Goal: Information Seeking & Learning: Learn about a topic

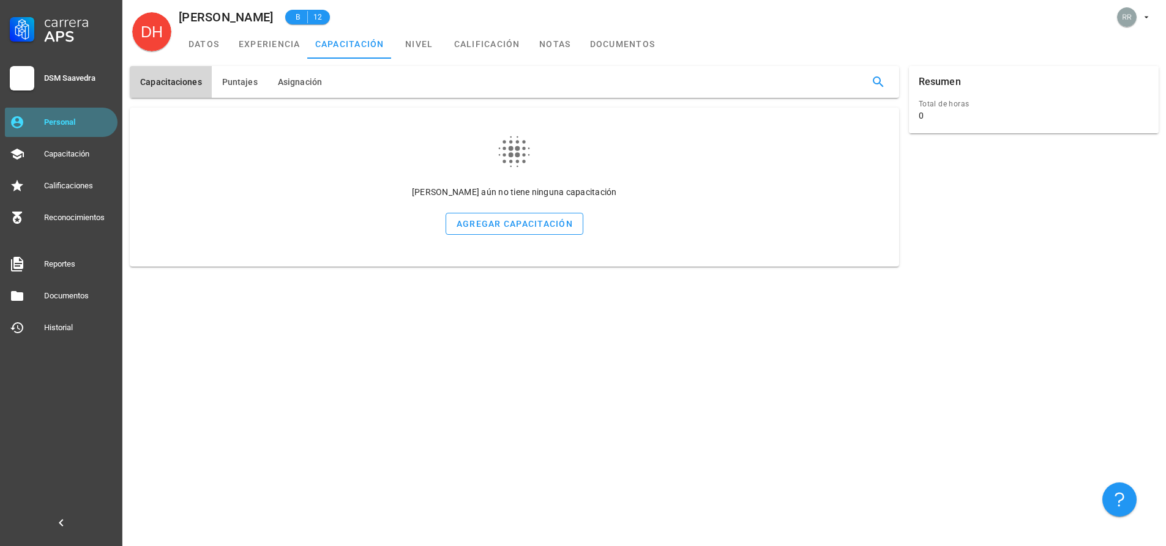
click at [76, 119] on div "Personal" at bounding box center [78, 122] width 69 height 10
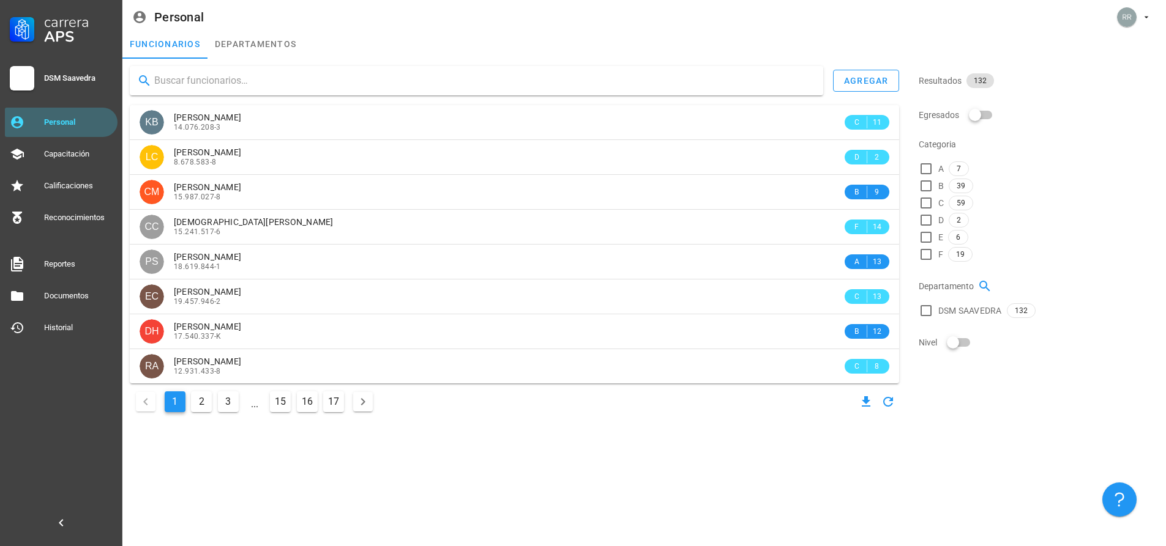
click at [236, 81] on input "text" at bounding box center [483, 81] width 659 height 20
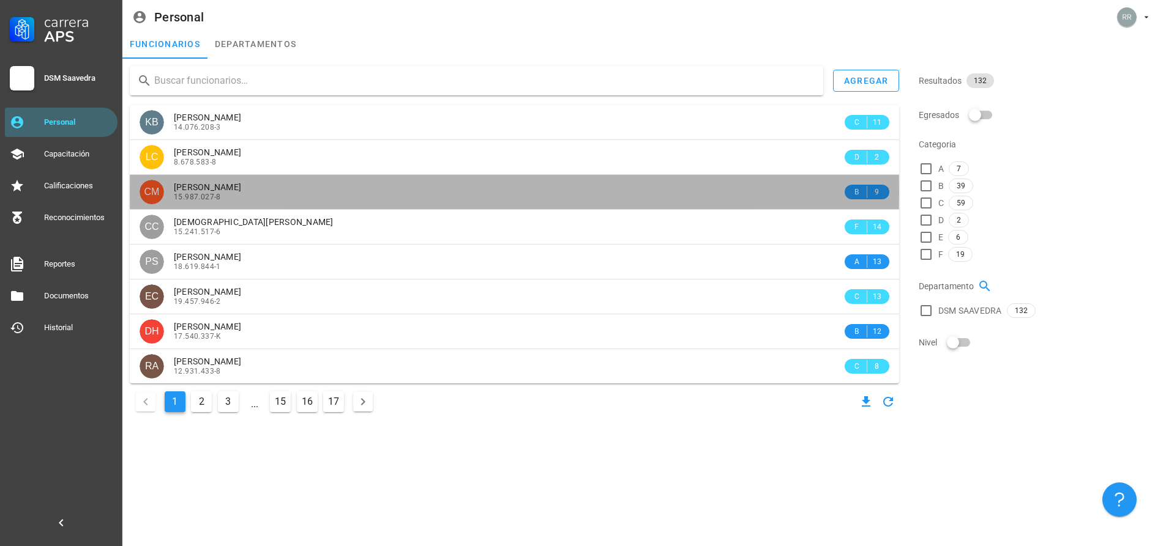
click at [260, 206] on div "[PERSON_NAME] 15.987.027-8" at bounding box center [508, 192] width 668 height 34
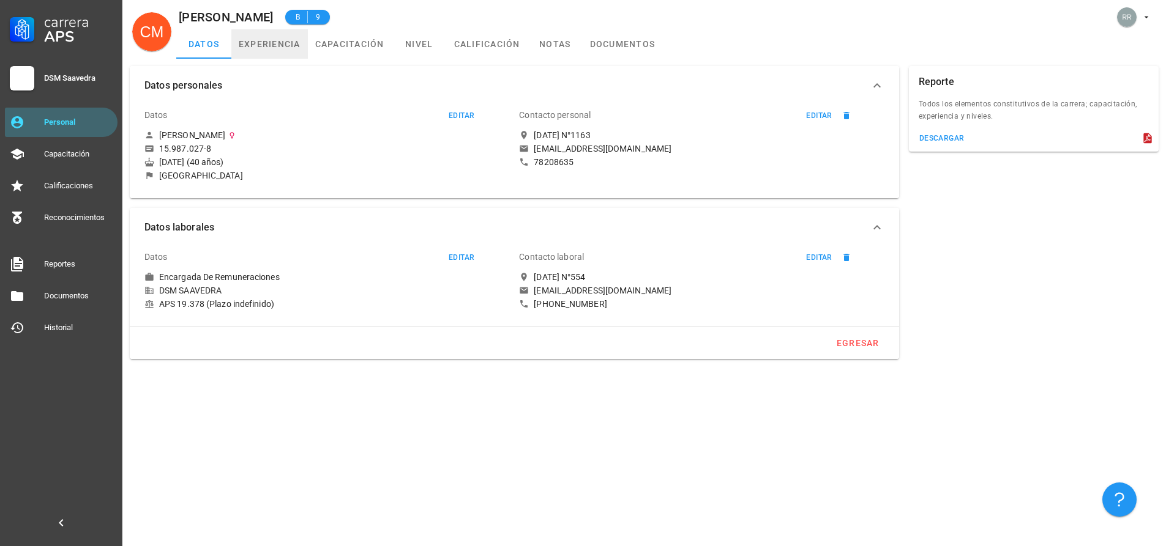
click at [268, 43] on link "experiencia" at bounding box center [269, 43] width 76 height 29
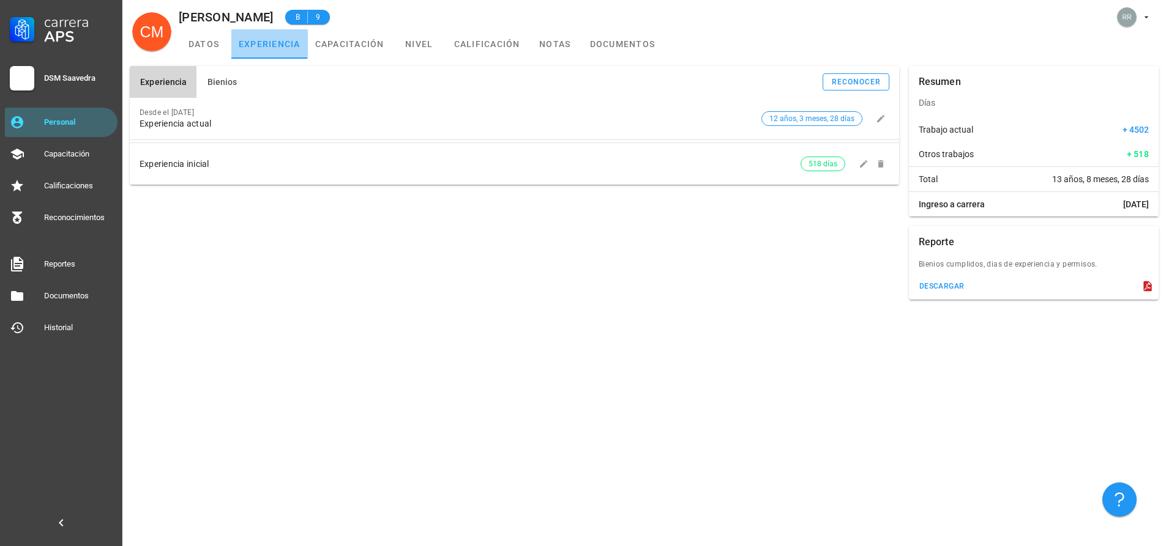
click at [286, 47] on link "experiencia" at bounding box center [269, 43] width 76 height 29
click at [324, 42] on link "capacitación" at bounding box center [350, 43] width 84 height 29
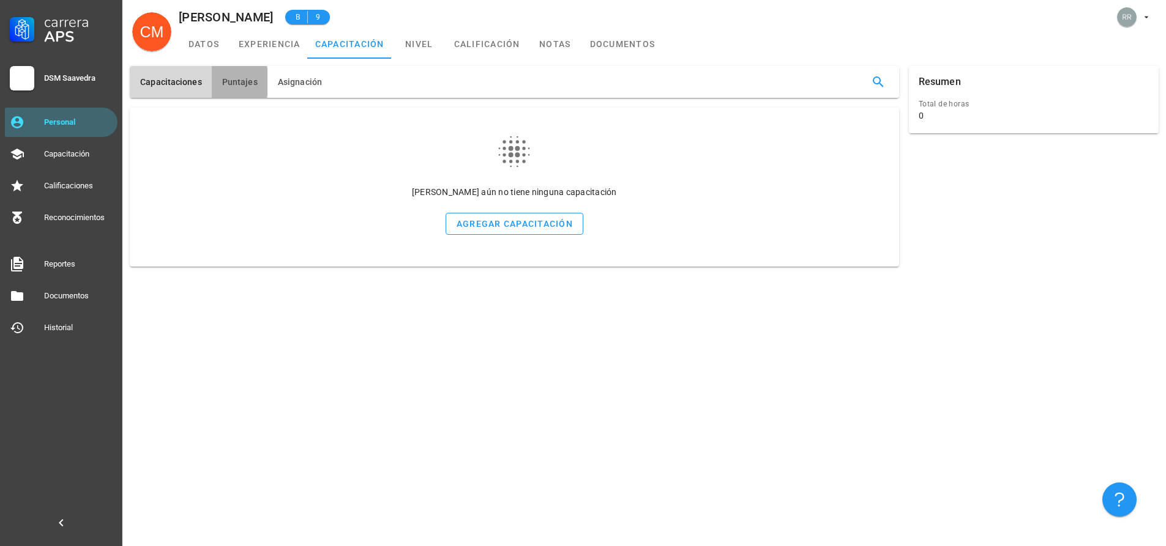
click at [243, 74] on button "Puntajes" at bounding box center [240, 82] width 56 height 32
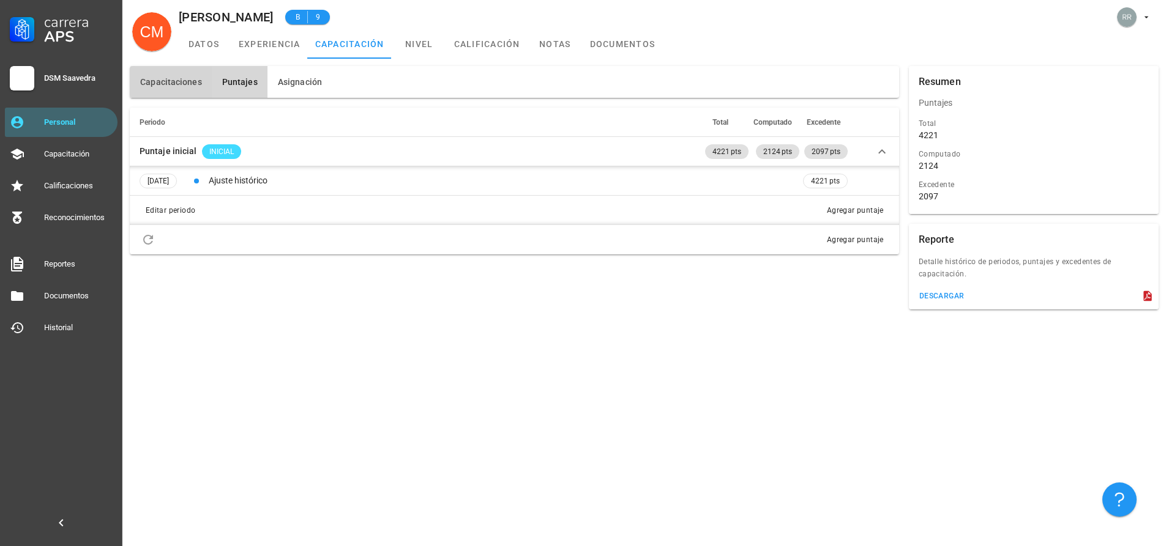
click at [191, 88] on button "Capacitaciones" at bounding box center [171, 82] width 82 height 32
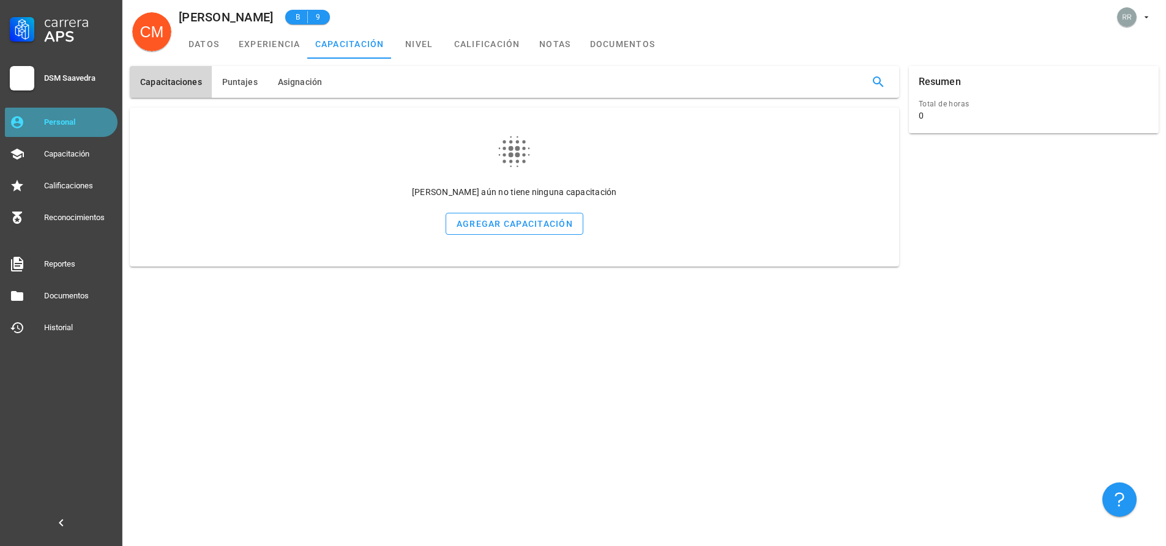
click at [49, 113] on div "Personal" at bounding box center [78, 123] width 69 height 20
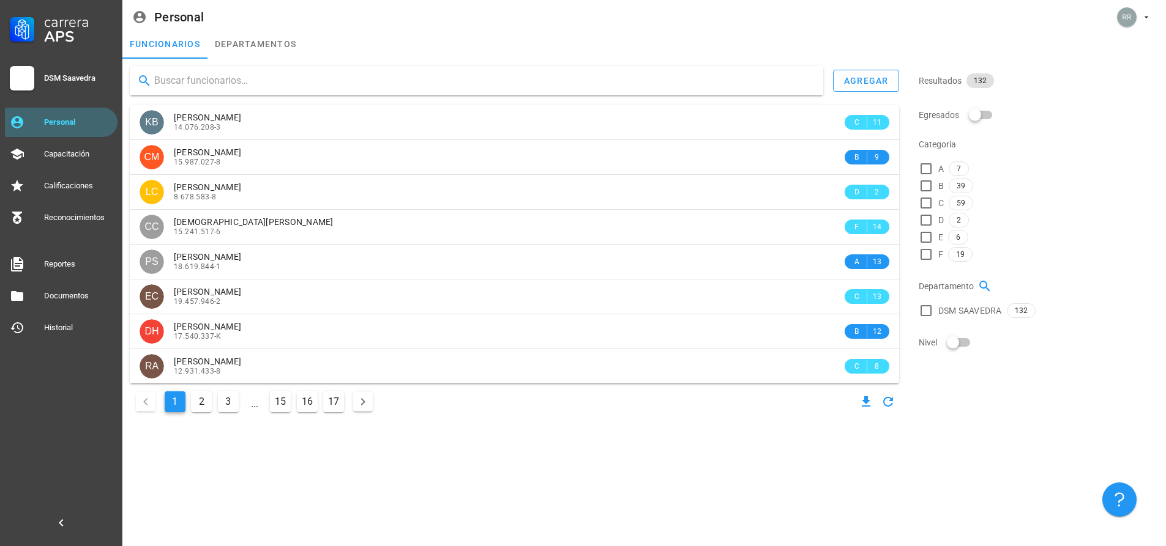
click at [247, 80] on input "text" at bounding box center [483, 81] width 659 height 20
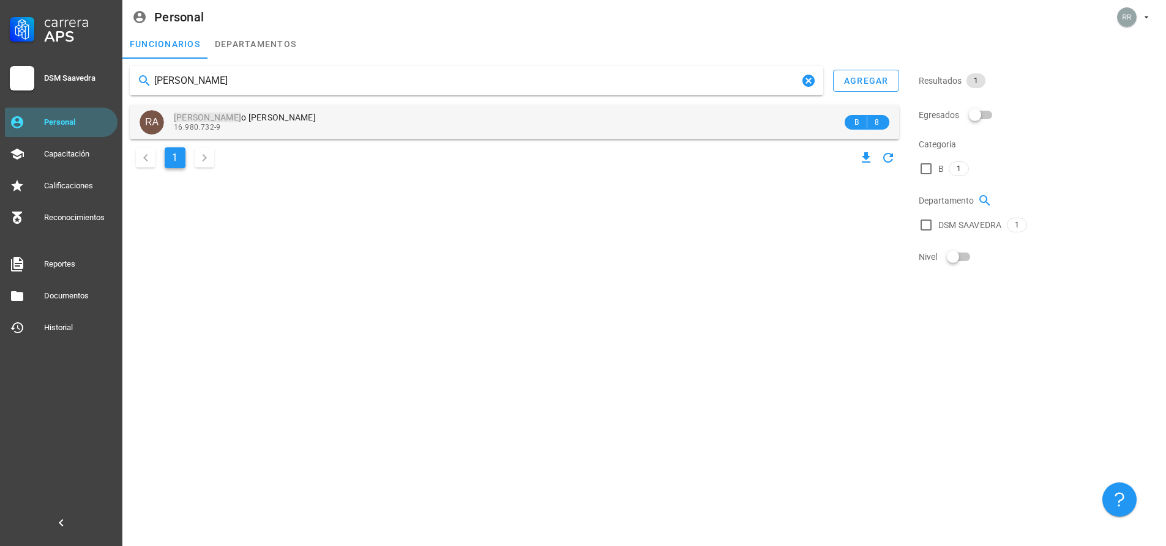
type input "[PERSON_NAME]"
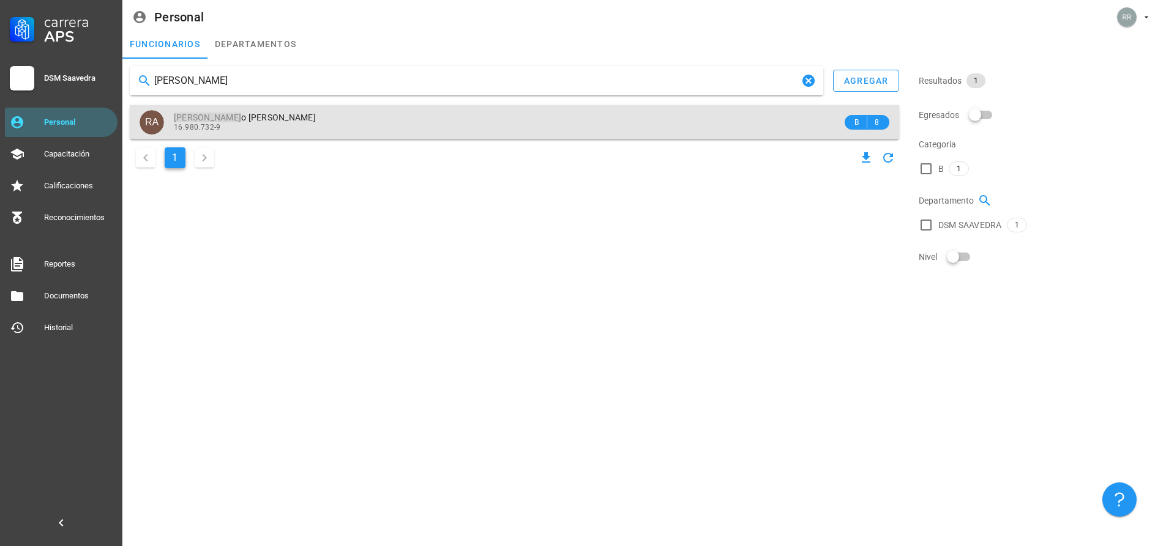
click at [291, 128] on div "16.980.732-9" at bounding box center [508, 127] width 668 height 9
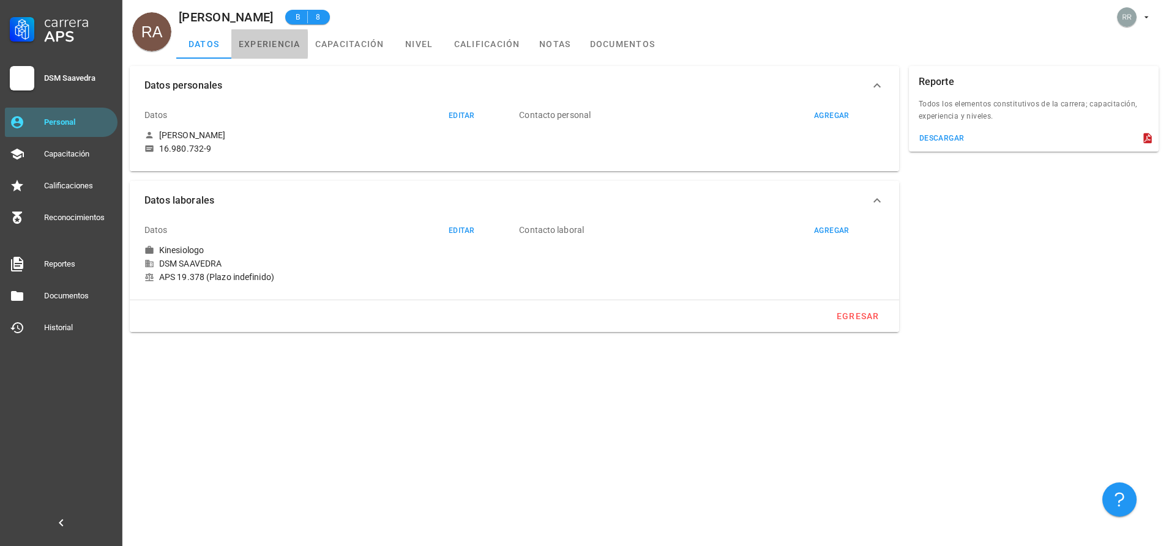
click at [289, 42] on link "experiencia" at bounding box center [269, 43] width 76 height 29
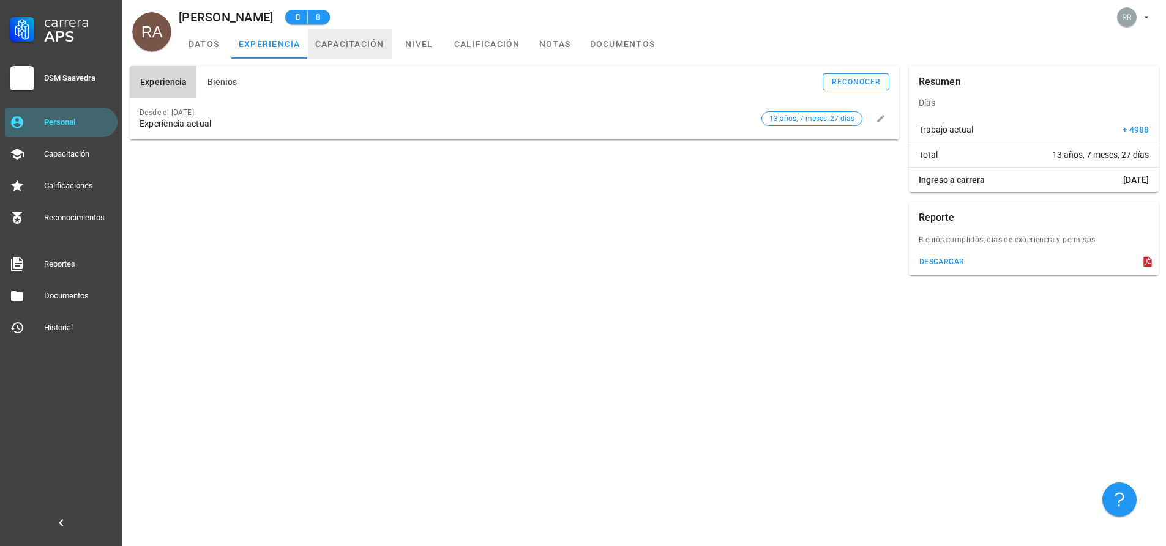
click at [353, 49] on link "capacitación" at bounding box center [350, 43] width 84 height 29
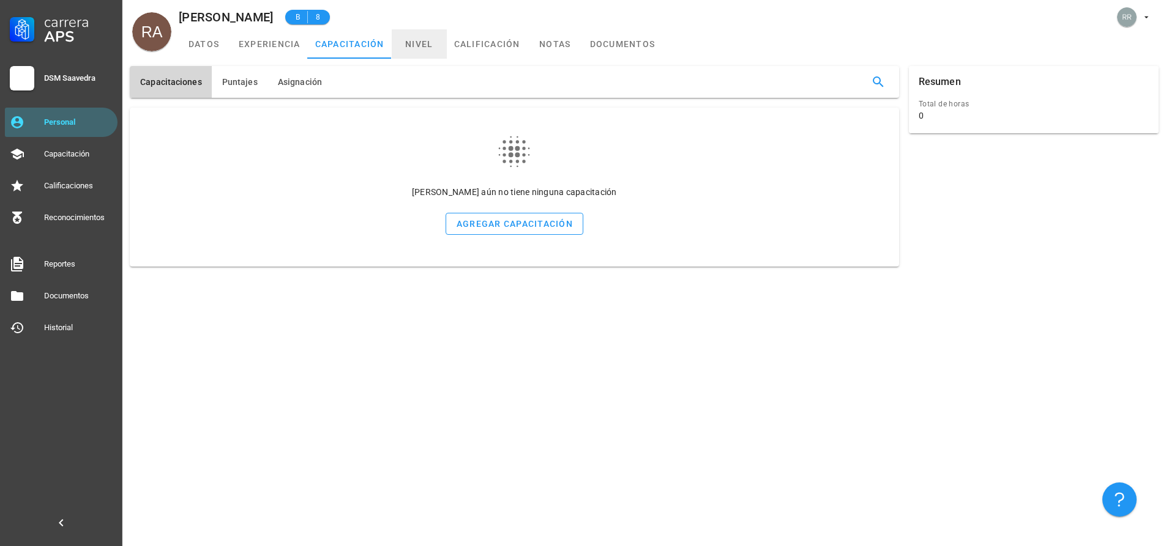
click at [413, 42] on link "nivel" at bounding box center [419, 43] width 55 height 29
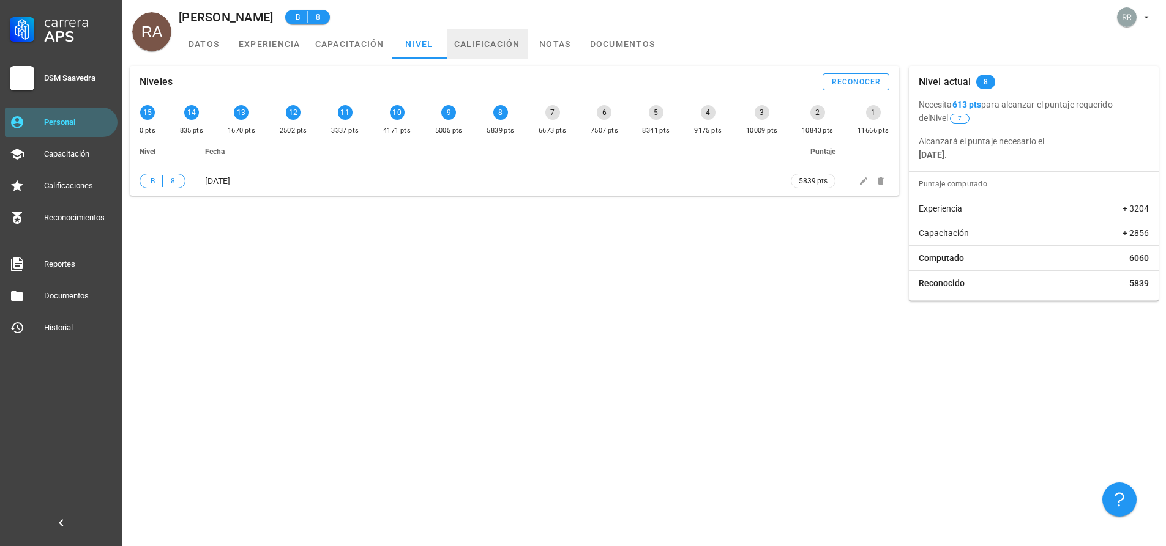
click at [472, 46] on link "calificación" at bounding box center [487, 43] width 81 height 29
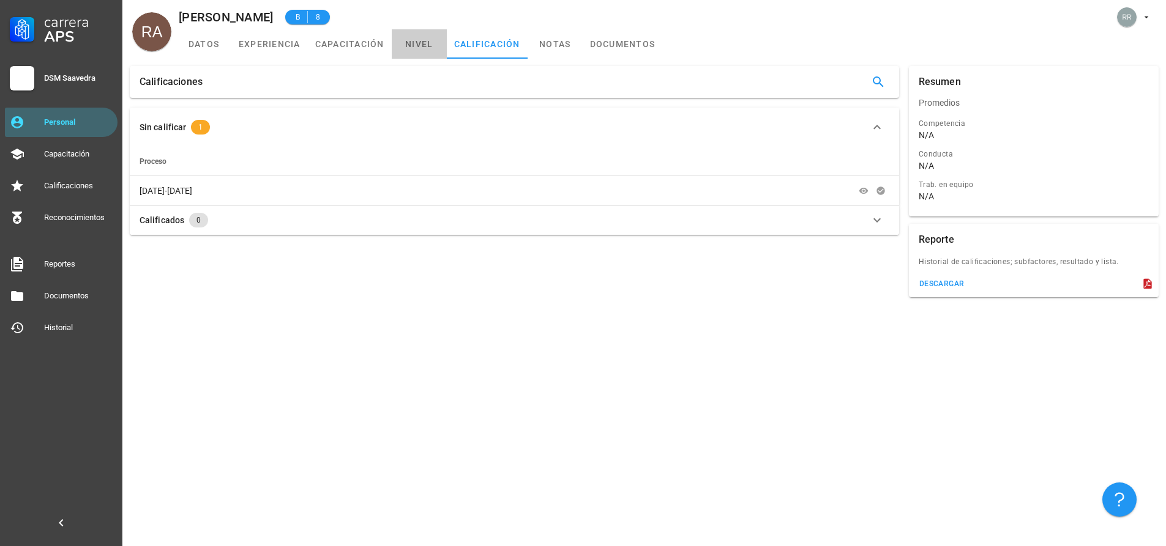
click at [420, 42] on link "nivel" at bounding box center [419, 43] width 55 height 29
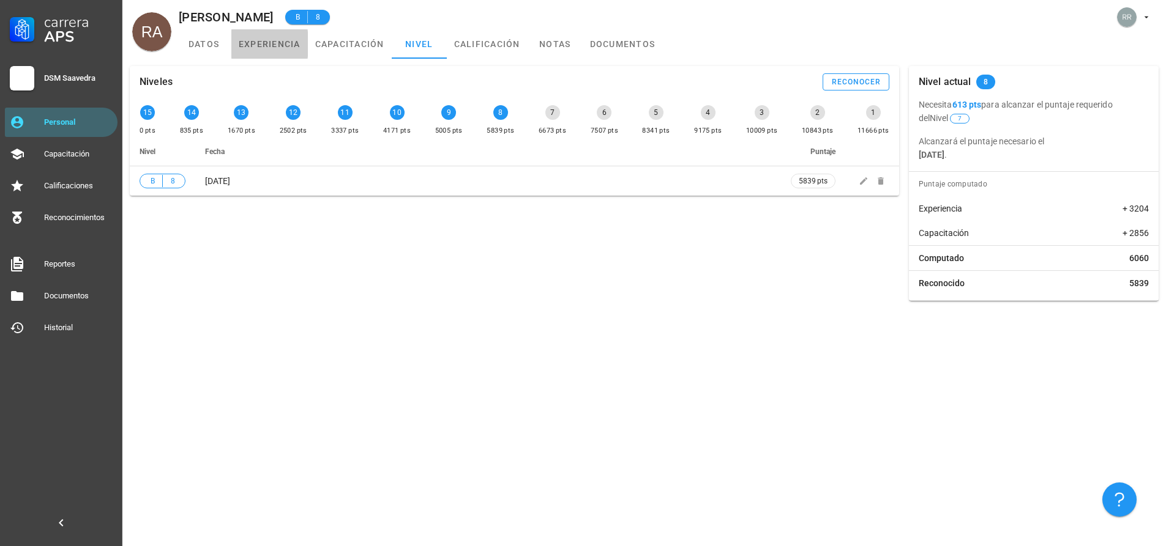
click at [285, 45] on link "experiencia" at bounding box center [269, 43] width 76 height 29
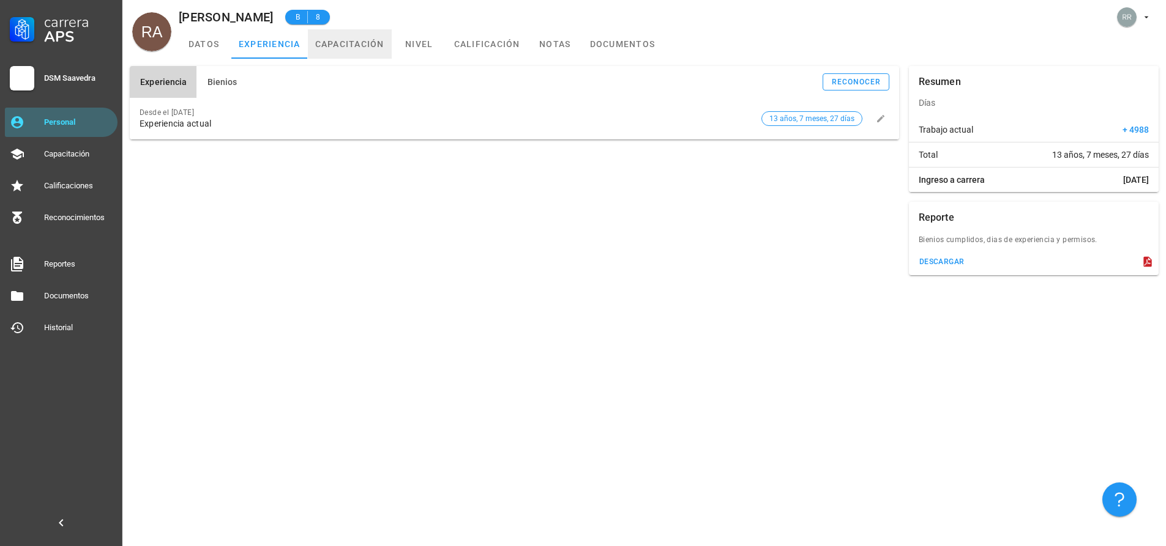
click at [324, 48] on link "capacitación" at bounding box center [350, 43] width 84 height 29
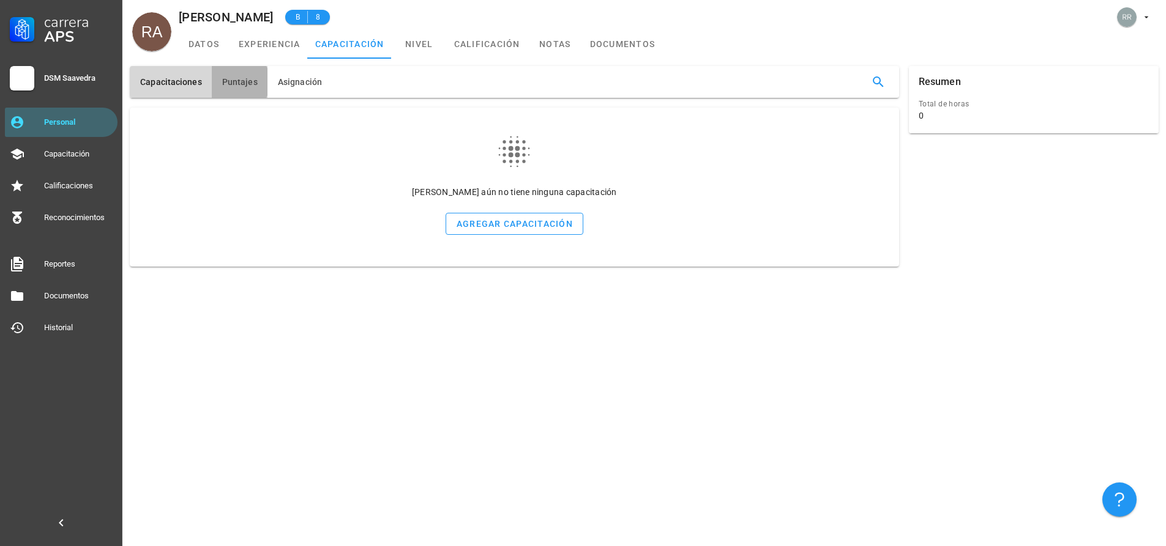
click at [255, 82] on span "Puntajes" at bounding box center [240, 82] width 36 height 10
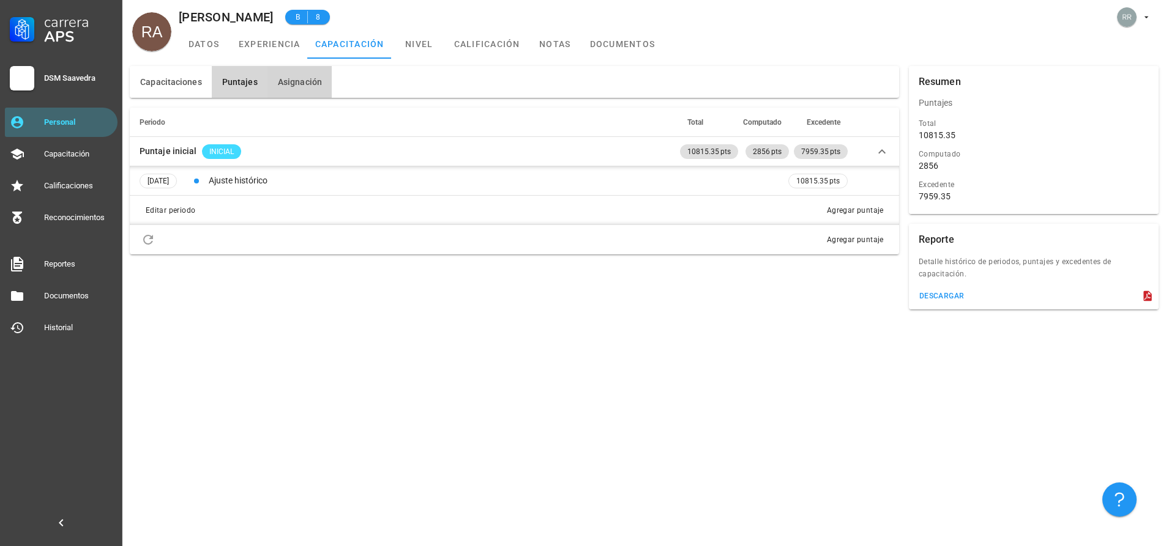
click at [286, 83] on span "Asignación" at bounding box center [299, 82] width 45 height 10
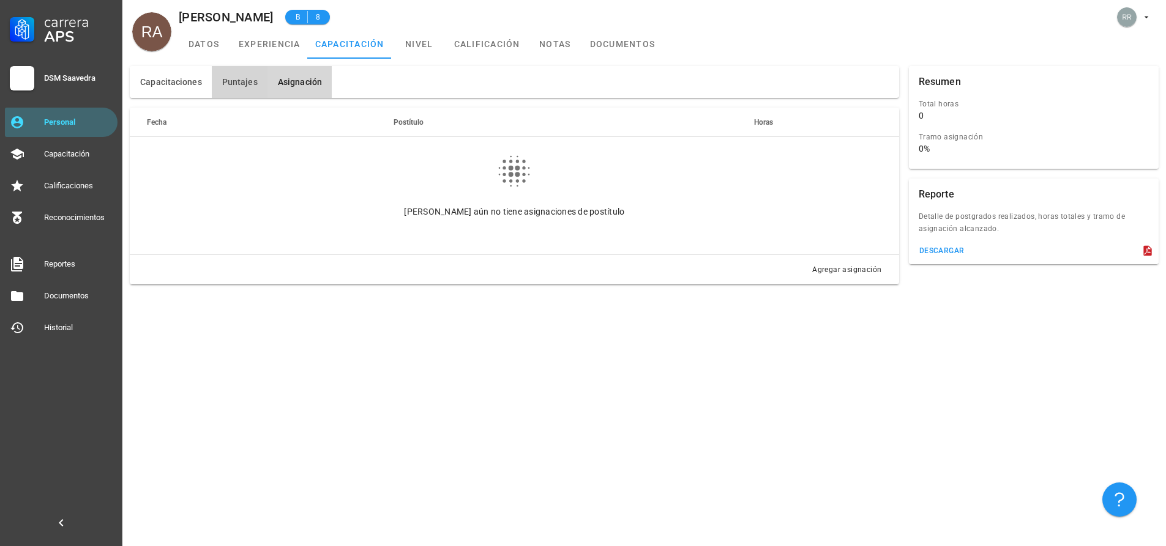
click at [249, 77] on span "Puntajes" at bounding box center [240, 82] width 36 height 10
